Goal: Transaction & Acquisition: Purchase product/service

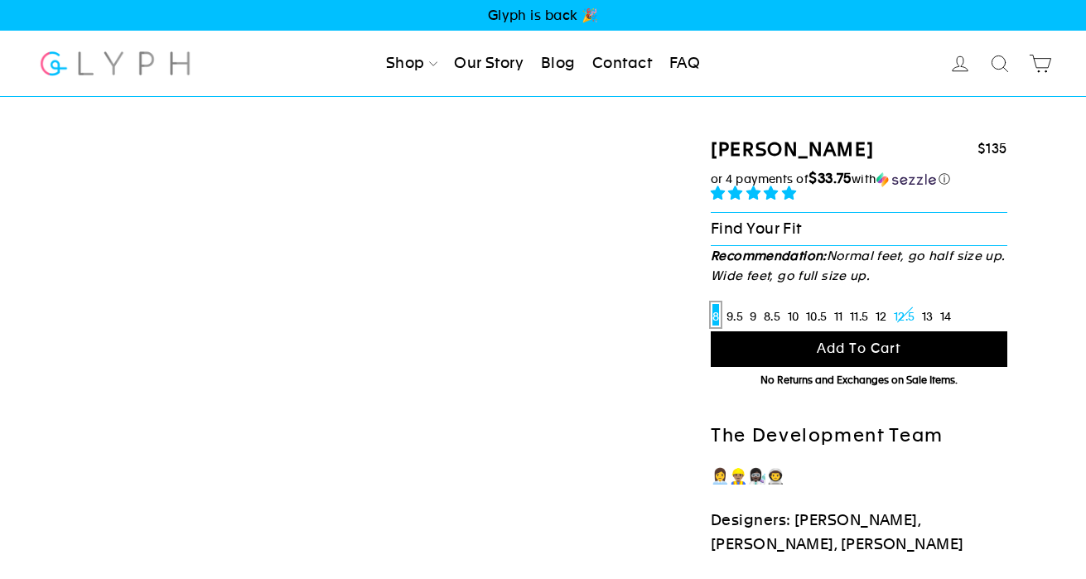
select select "highest-rating"
click at [732, 313] on label "9.5" at bounding box center [735, 314] width 20 height 25
click at [725, 303] on input "9.5" at bounding box center [725, 302] width 1 height 1
radio input "true"
click at [758, 314] on label "9" at bounding box center [753, 314] width 10 height 25
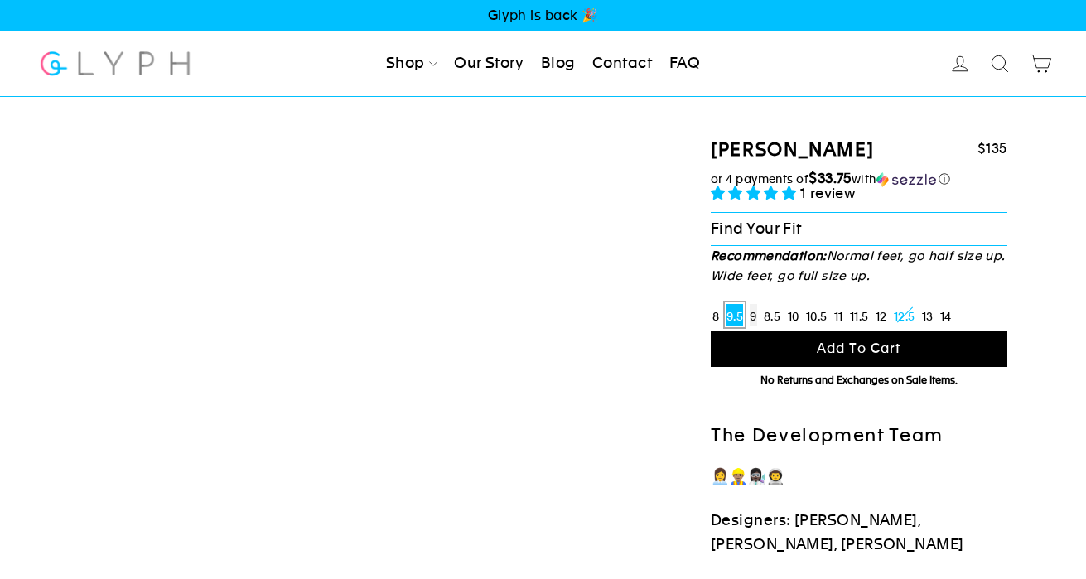
click at [749, 303] on input "9" at bounding box center [748, 302] width 1 height 1
radio input "true"
click at [774, 314] on label "8.5" at bounding box center [772, 314] width 20 height 25
click at [763, 303] on input "8.5" at bounding box center [762, 302] width 1 height 1
radio input "true"
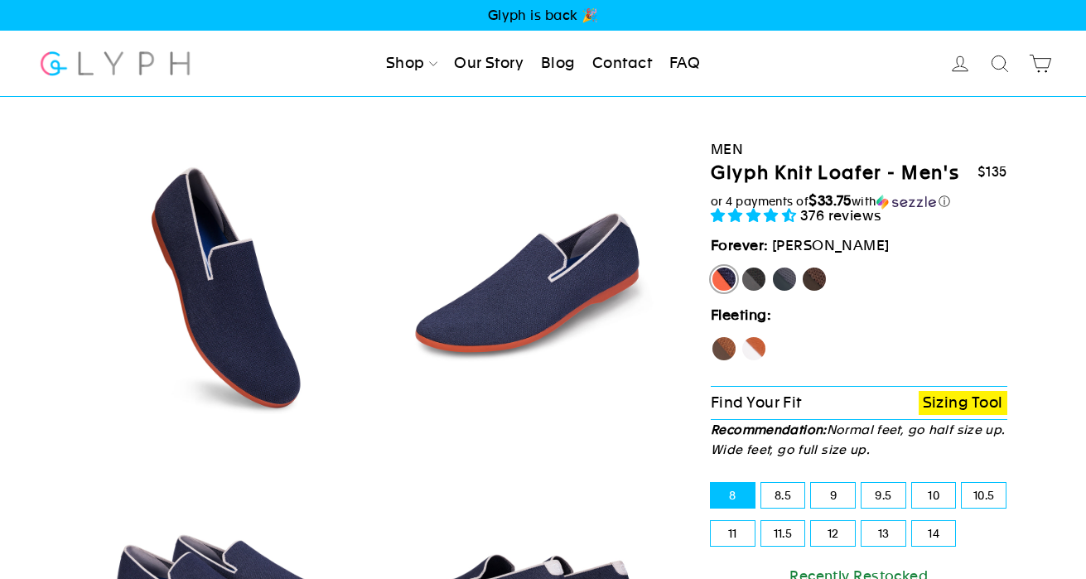
select select "highest-rating"
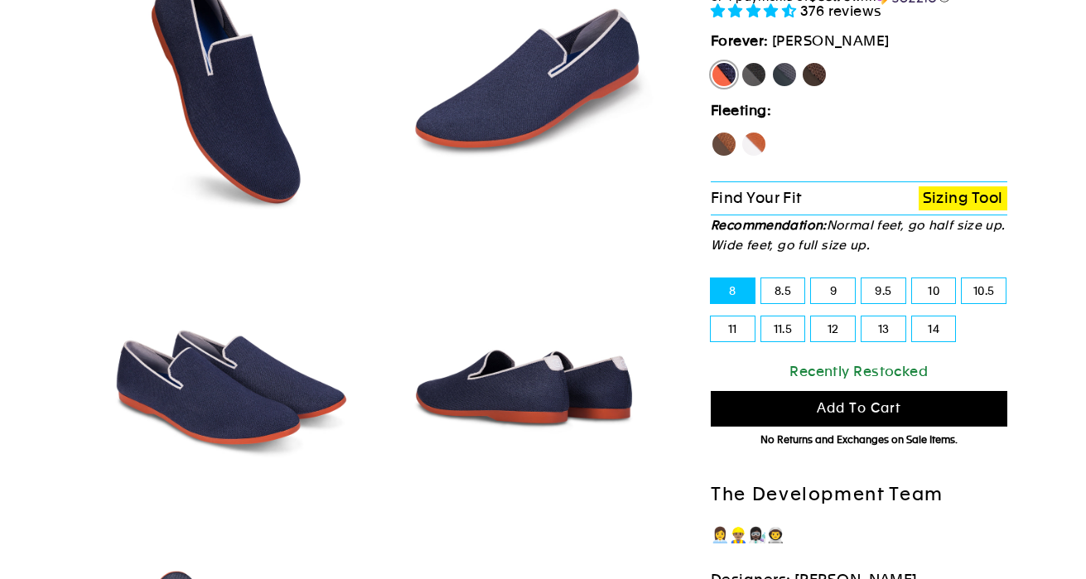
scroll to position [374, 0]
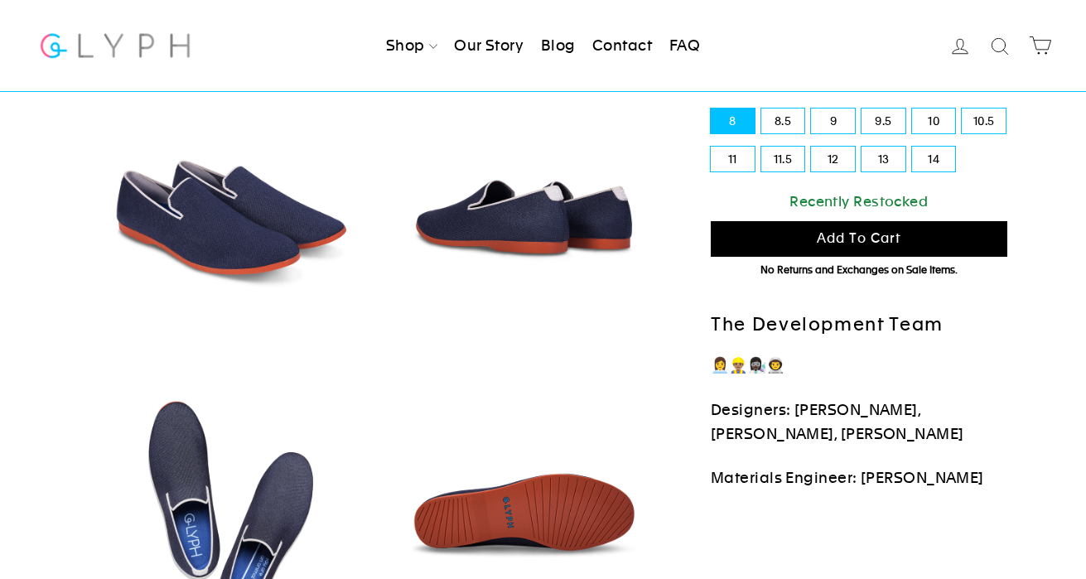
click at [862, 155] on label "13" at bounding box center [883, 159] width 44 height 25
click at [862, 147] on input "13" at bounding box center [861, 147] width 1 height 1
radio input "true"
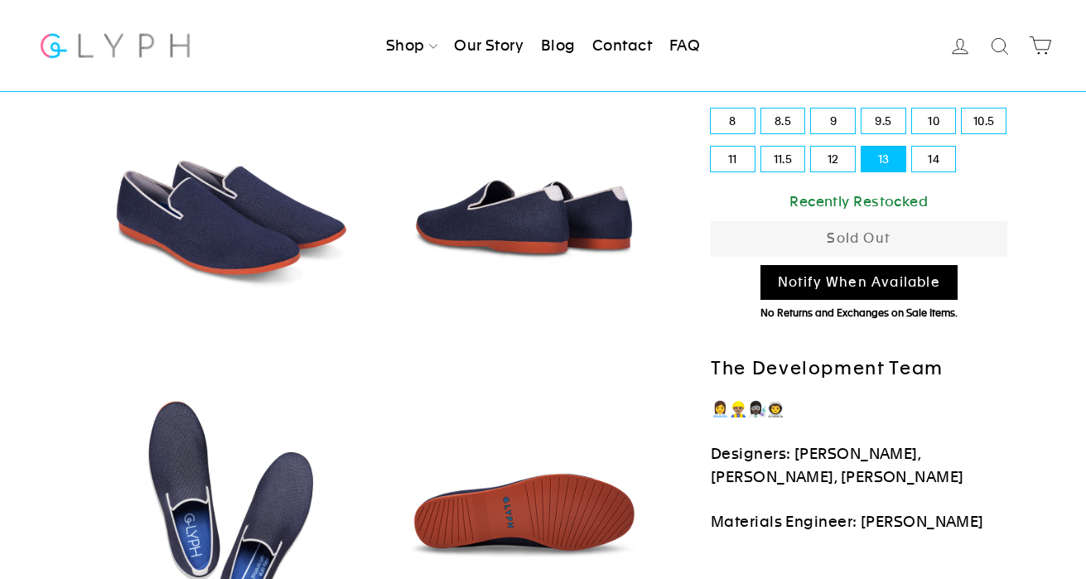
click at [837, 159] on label "12" at bounding box center [833, 159] width 44 height 25
click at [812, 147] on input "12" at bounding box center [811, 147] width 1 height 1
radio input "true"
